Goal: Transaction & Acquisition: Purchase product/service

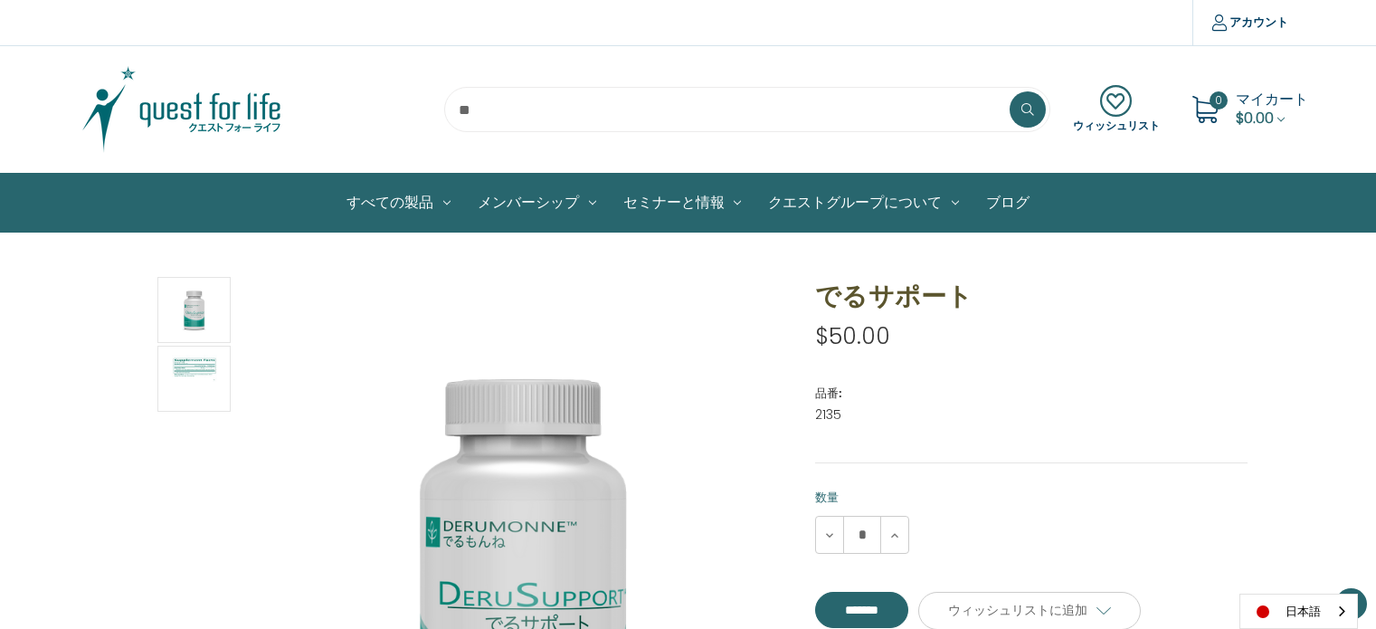
scroll to position [724, 0]
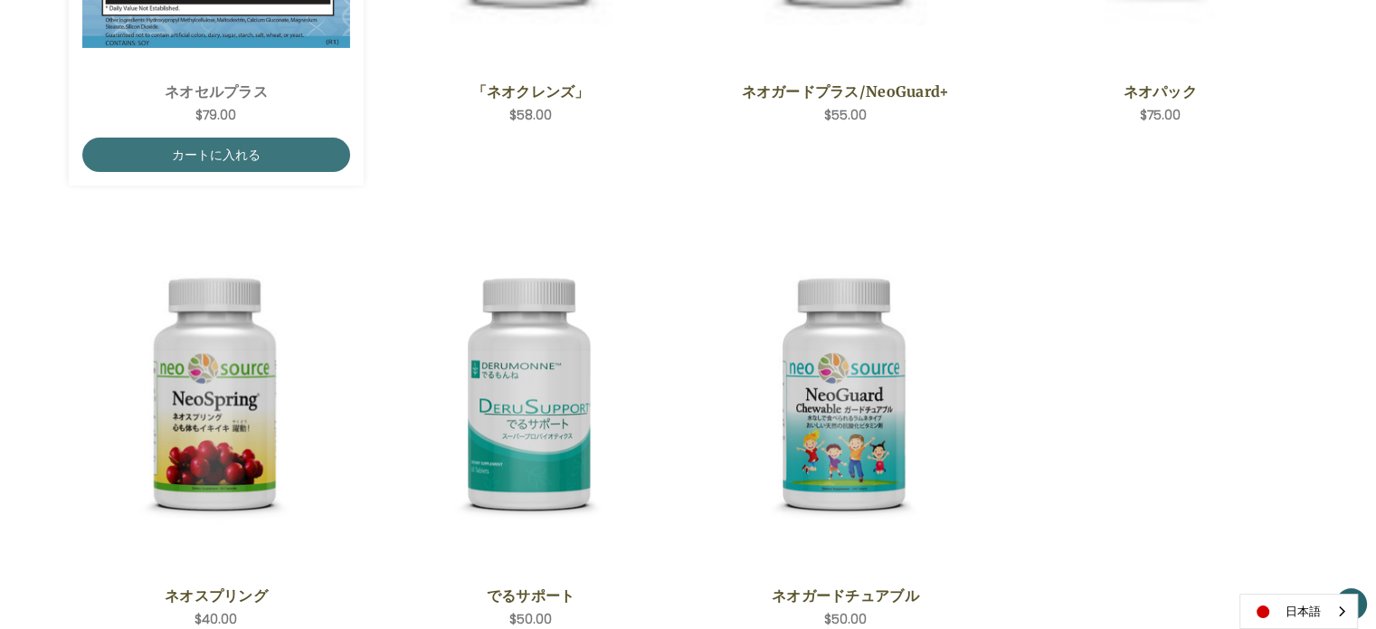
scroll to position [586, 0]
